Goal: Check status

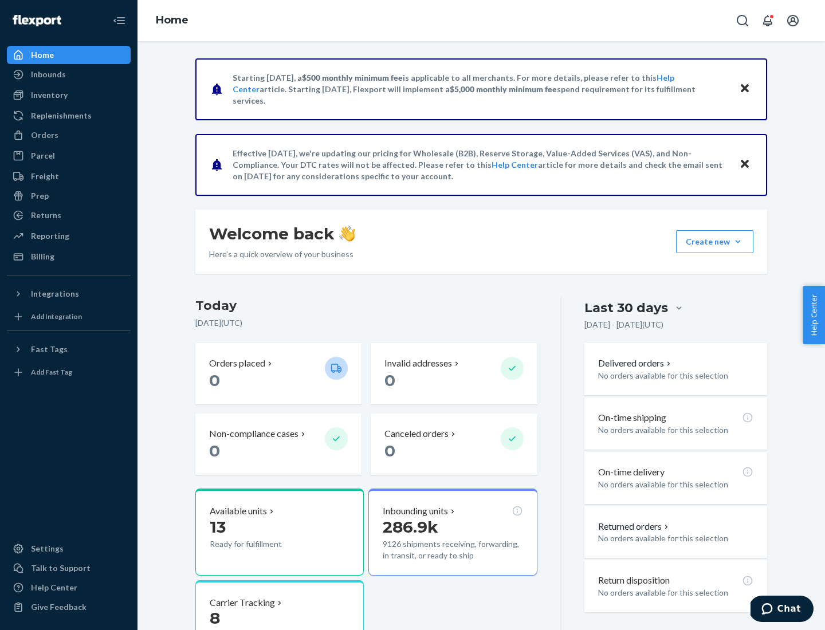
click at [738, 242] on button "Create new Create new inbound Create new order Create new product" at bounding box center [714, 241] width 77 height 23
click at [39, 196] on div "Prep" at bounding box center [40, 195] width 18 height 11
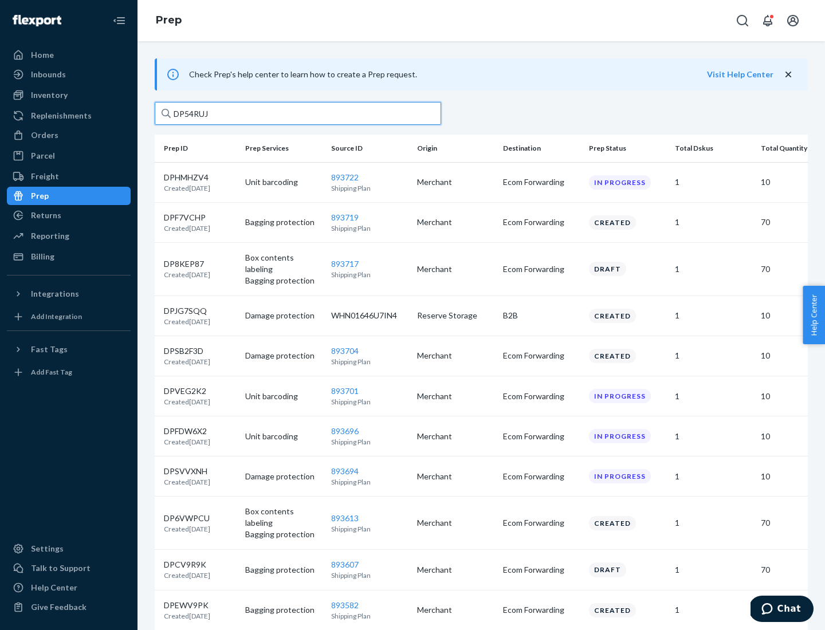
type input "DP54RUJL"
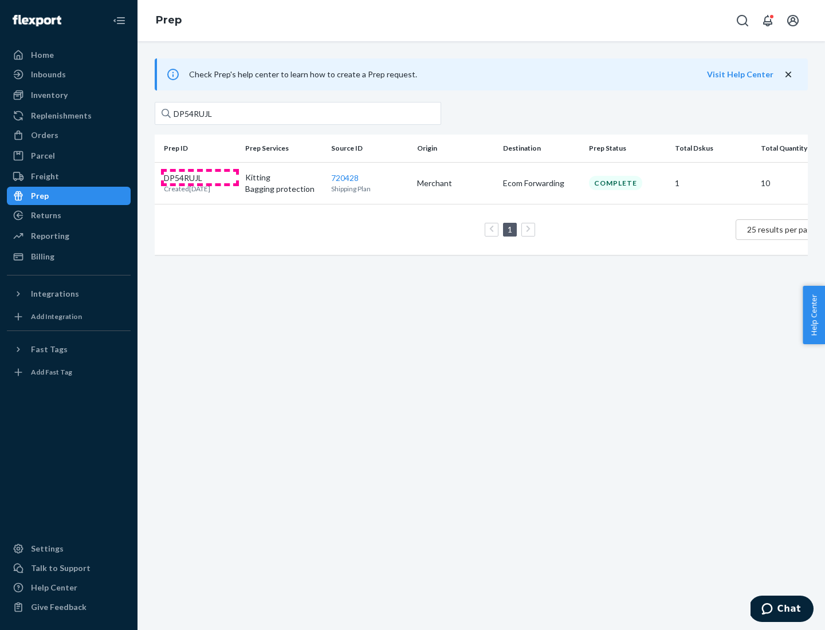
click at [200, 177] on p "DP54RUJL" at bounding box center [187, 177] width 46 height 11
